Goal: Task Accomplishment & Management: Use online tool/utility

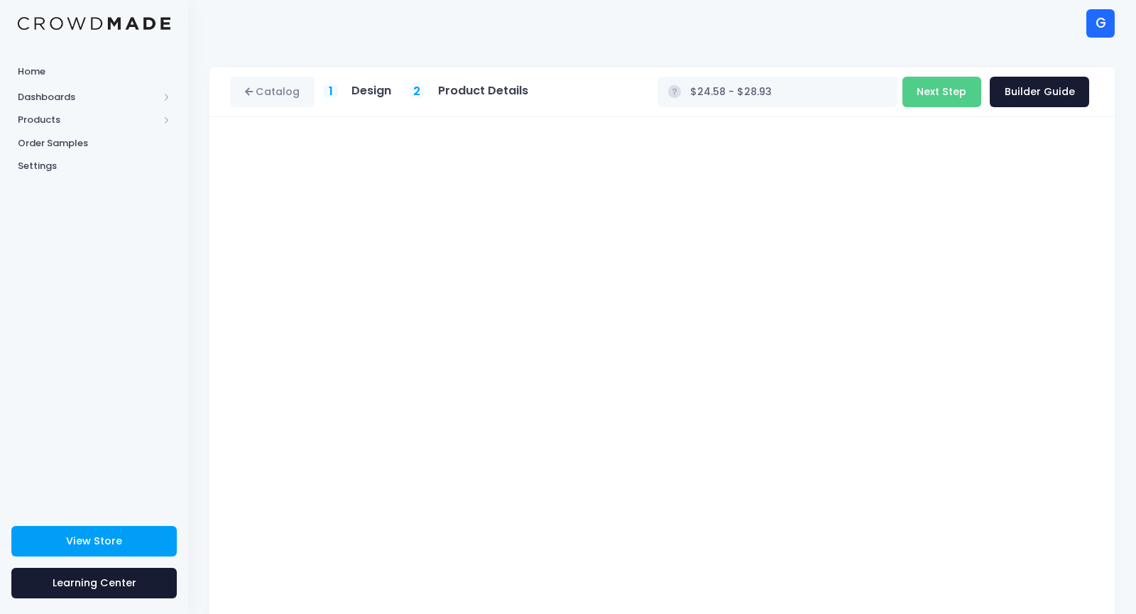
scroll to position [62, 0]
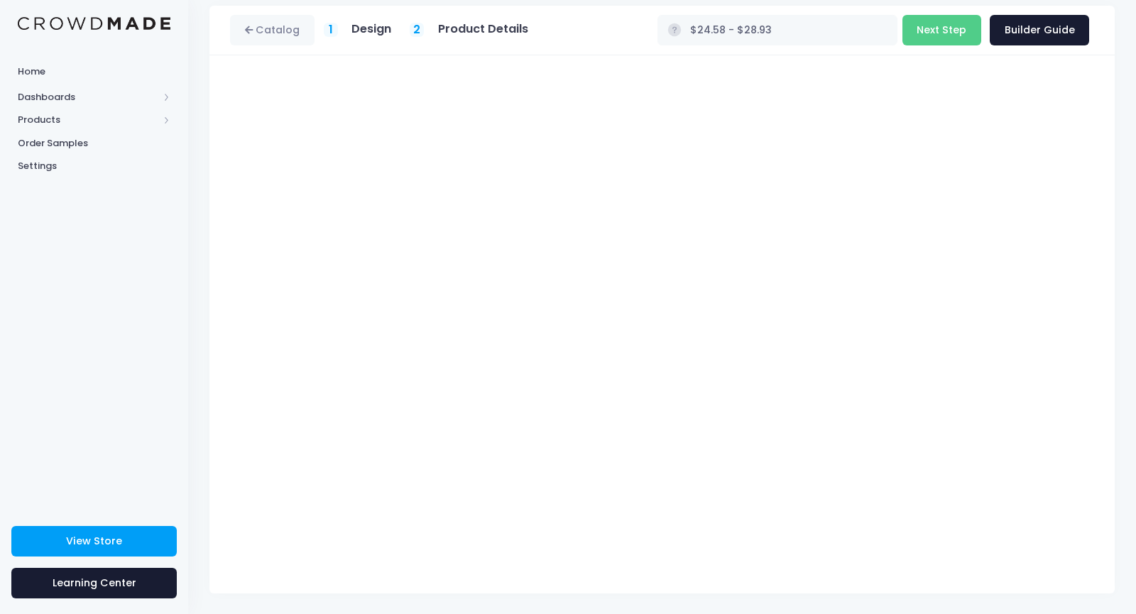
type input "$20.68 - $25.03"
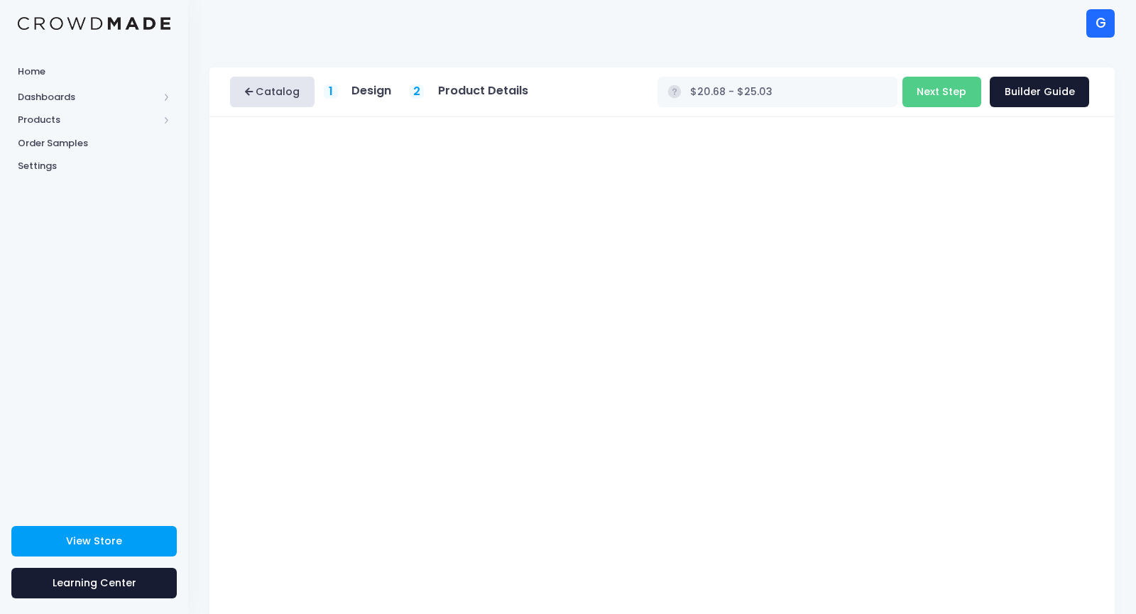
click at [264, 87] on link "Catalog" at bounding box center [272, 92] width 84 height 31
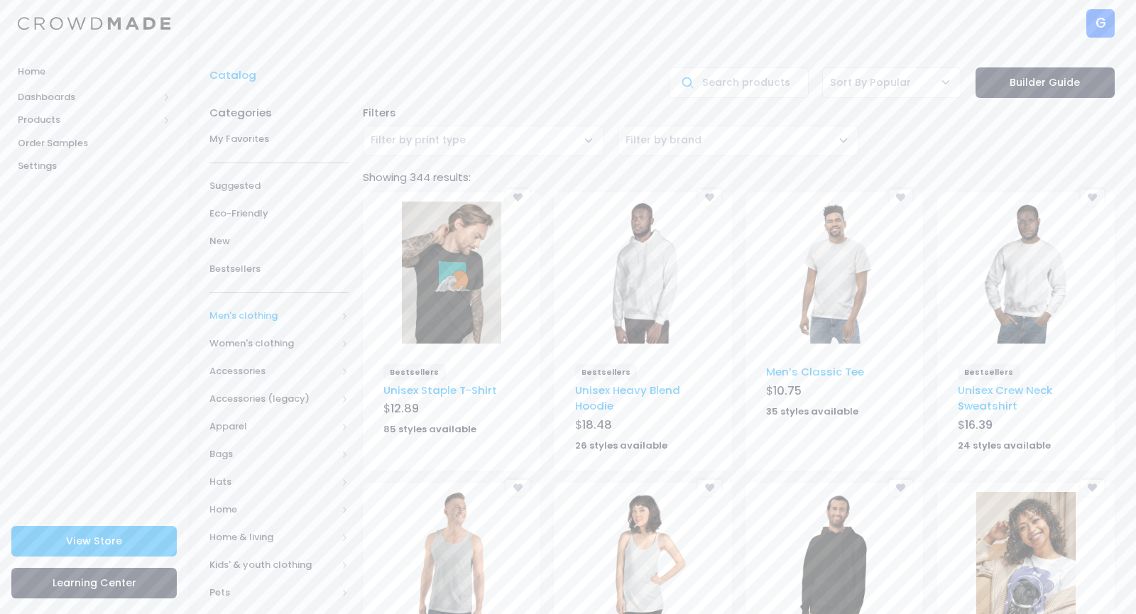
click at [234, 311] on span "Men's clothing" at bounding box center [272, 316] width 127 height 14
click at [242, 438] on span "All shirts" at bounding box center [275, 441] width 87 height 14
click at [268, 467] on span "All shirts" at bounding box center [285, 468] width 92 height 14
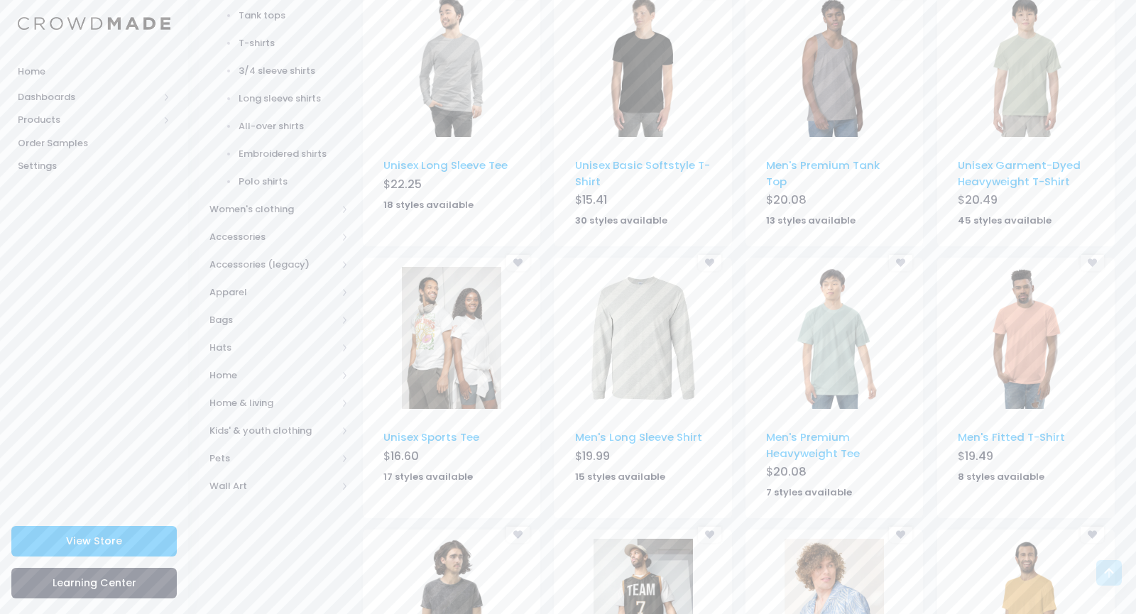
scroll to position [479, 0]
click at [798, 331] on img at bounding box center [833, 339] width 99 height 142
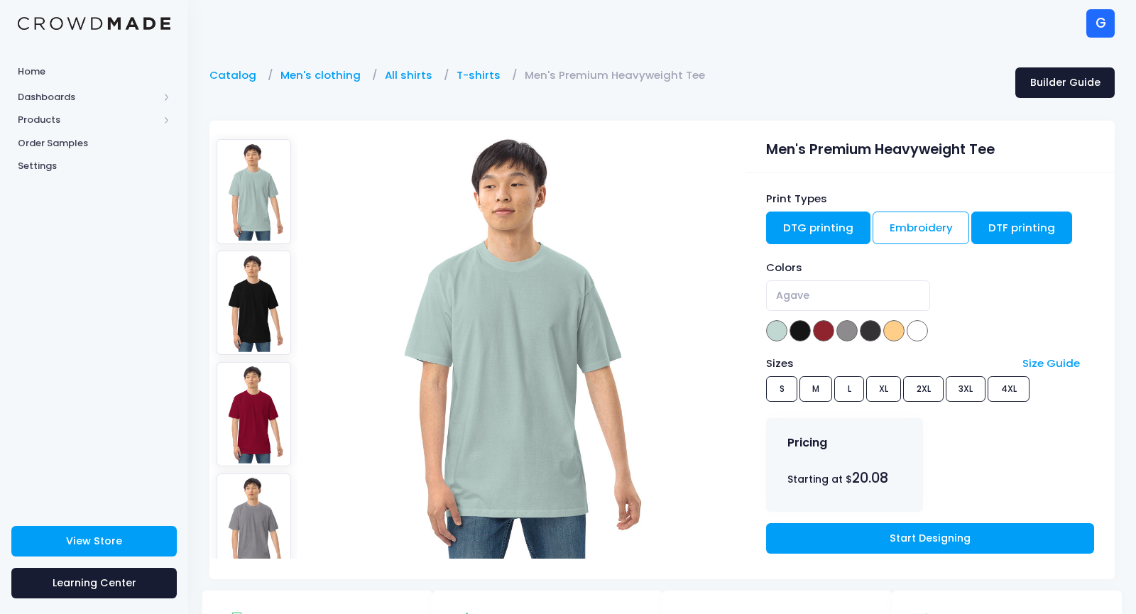
click at [1035, 220] on link "DTF printing" at bounding box center [1021, 228] width 101 height 33
click at [799, 215] on link "DTG printing" at bounding box center [818, 228] width 104 height 33
click at [984, 219] on link "DTF printing" at bounding box center [1021, 228] width 101 height 33
